Goal: Navigation & Orientation: Find specific page/section

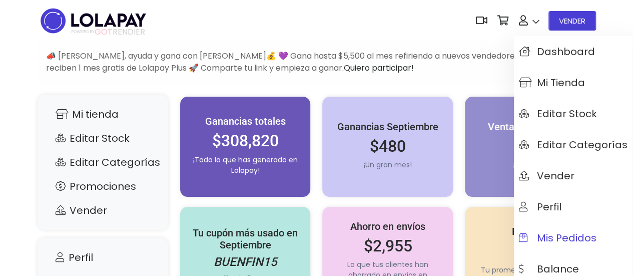
click at [563, 242] on span "Mis pedidos" at bounding box center [558, 237] width 78 height 11
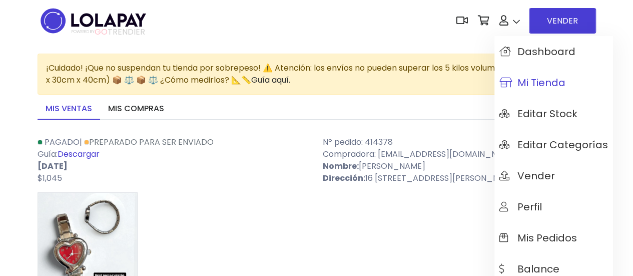
click at [545, 84] on span "Mi tienda" at bounding box center [532, 82] width 66 height 11
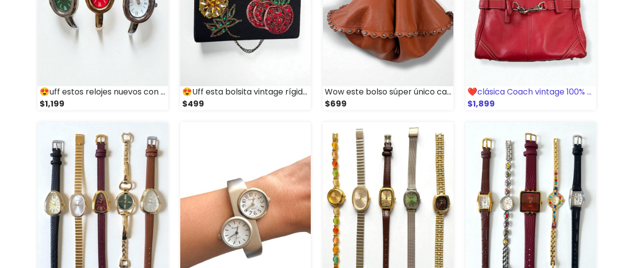
scroll to position [600, 0]
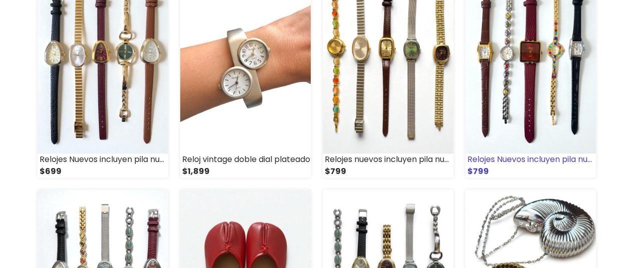
click at [526, 88] on img at bounding box center [530, 62] width 131 height 181
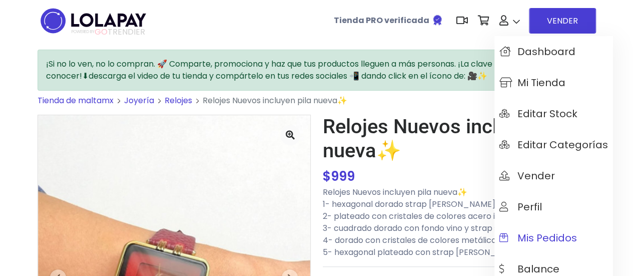
click at [551, 237] on span "Mis pedidos" at bounding box center [538, 237] width 78 height 11
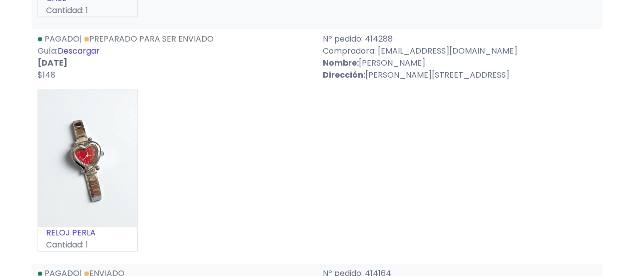
scroll to position [600, 0]
